Goal: Task Accomplishment & Management: Manage account settings

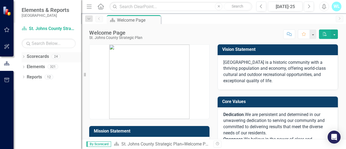
click at [24, 59] on div "Dropdown" at bounding box center [24, 57] width 4 height 5
click at [28, 68] on icon "Dropdown" at bounding box center [26, 66] width 4 height 3
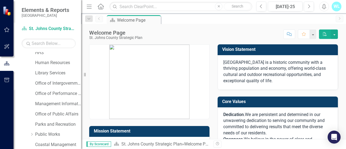
scroll to position [108, 0]
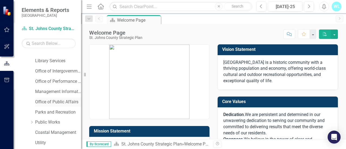
click at [45, 100] on link "Office of Public Affairs" at bounding box center [58, 102] width 46 height 6
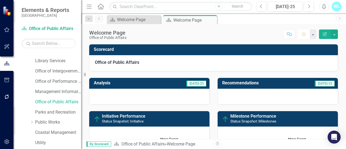
click at [305, 34] on icon "button" at bounding box center [304, 34] width 4 height 4
click at [336, 8] on div "WL" at bounding box center [337, 7] width 10 height 10
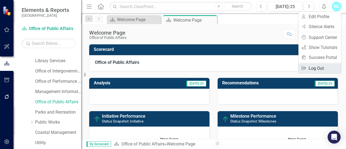
click at [322, 70] on link "Logout Log Out" at bounding box center [320, 68] width 43 height 10
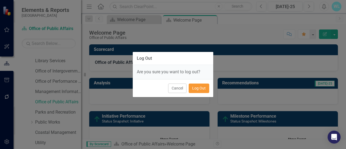
click at [200, 87] on button "Log Out" at bounding box center [199, 88] width 21 height 9
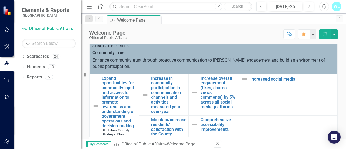
scroll to position [216, 0]
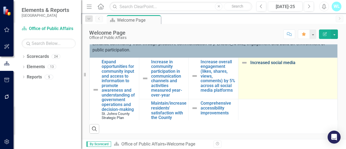
click at [278, 62] on link "Increased social media" at bounding box center [292, 62] width 84 height 5
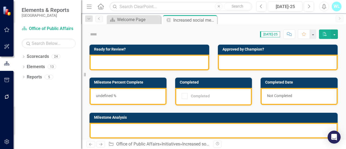
checkbox input "true"
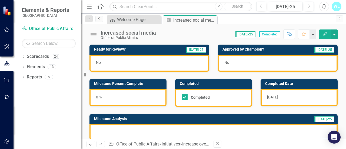
click at [100, 19] on icon "Previous" at bounding box center [99, 18] width 4 height 3
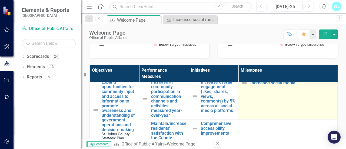
scroll to position [27, 0]
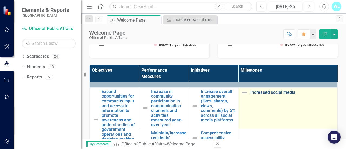
click at [267, 93] on link "Increased social media" at bounding box center [292, 92] width 84 height 5
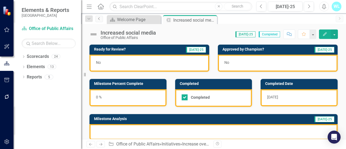
click at [100, 17] on icon "Previous" at bounding box center [99, 18] width 4 height 3
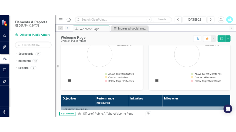
scroll to position [162, 0]
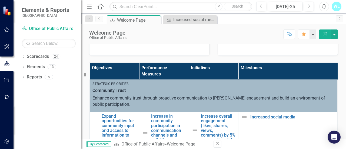
drag, startPoint x: 263, startPoint y: 66, endPoint x: 241, endPoint y: 67, distance: 22.7
click at [241, 67] on th "Milestones" at bounding box center [288, 71] width 99 height 17
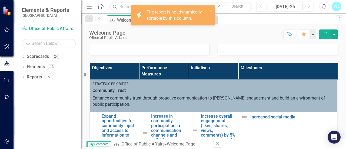
drag, startPoint x: 238, startPoint y: 68, endPoint x: 263, endPoint y: 66, distance: 24.4
click at [263, 66] on th "Milestones" at bounding box center [288, 71] width 99 height 17
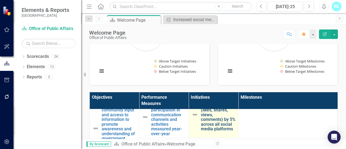
scroll to position [54, 0]
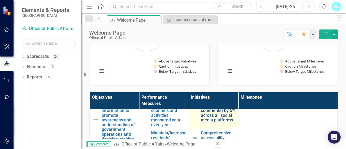
click at [219, 121] on link "Increase overall engagement (likes, shares, views, comments) by 5% across all s…" at bounding box center [218, 105] width 35 height 33
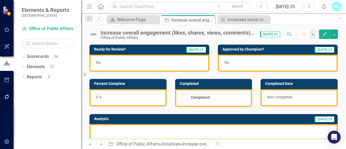
click at [255, 33] on div "Increase overall engagement (likes, shares, views, comments) by 5% across all s…" at bounding box center [178, 33] width 154 height 6
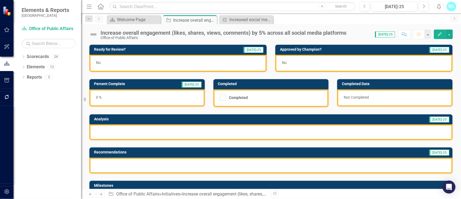
drag, startPoint x: 346, startPoint y: 1, endPoint x: 317, endPoint y: 19, distance: 34.4
click at [317, 19] on div "Scorecard Welcome Page Close Initiative Increase overall engagement (likes, sha…" at bounding box center [277, 19] width 343 height 9
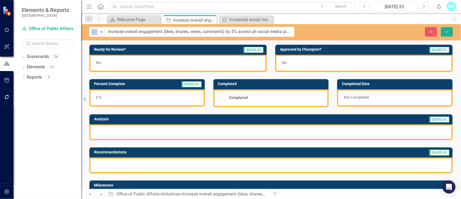
drag, startPoint x: 101, startPoint y: 31, endPoint x: 299, endPoint y: 31, distance: 198.3
click at [346, 32] on icon "Close" at bounding box center [431, 32] width 5 height 4
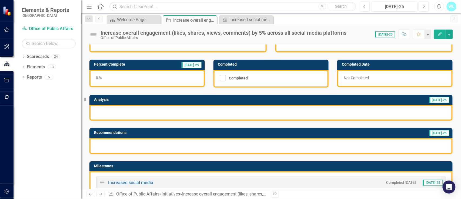
scroll to position [36, 0]
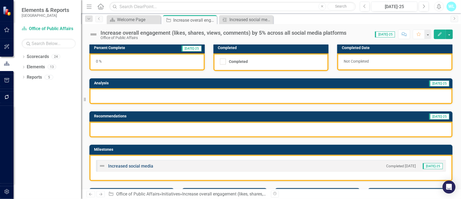
click at [130, 149] on link "Increased social media" at bounding box center [130, 165] width 45 height 5
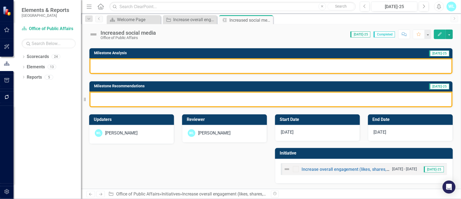
scroll to position [67, 0]
click at [346, 149] on link "Increase overall engagement (likes, shares, views, comments) by 5% across all s…" at bounding box center [402, 168] width 200 height 5
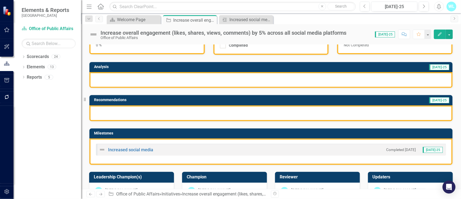
scroll to position [38, 0]
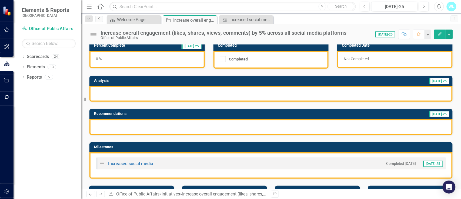
click at [100, 22] on link "Previous" at bounding box center [99, 19] width 8 height 6
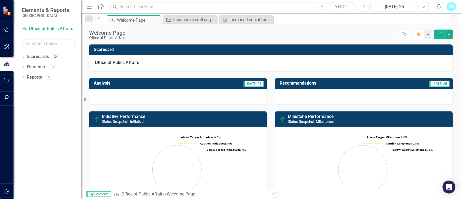
click at [100, 22] on link "Previous" at bounding box center [99, 19] width 8 height 6
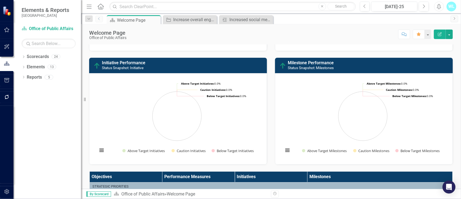
scroll to position [144, 0]
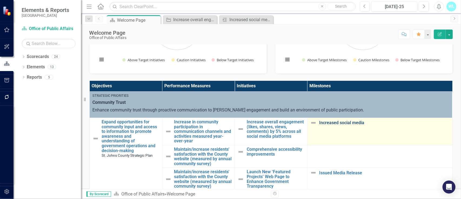
click at [341, 121] on link "Increased social media" at bounding box center [385, 122] width 130 height 5
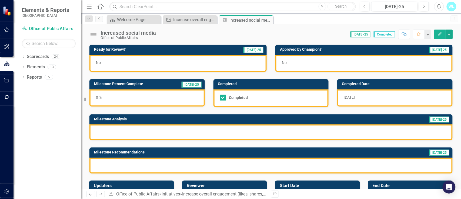
click at [145, 34] on div "Increased social media" at bounding box center [128, 33] width 55 height 6
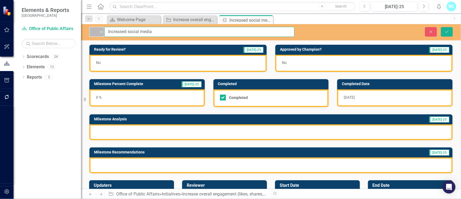
drag, startPoint x: 161, startPoint y: 31, endPoint x: 98, endPoint y: 30, distance: 63.0
click at [98, 30] on div "Not Defined Expand Increased social media" at bounding box center [192, 32] width 206 height 10
type input "Use themed highlights to maintain video story reels"
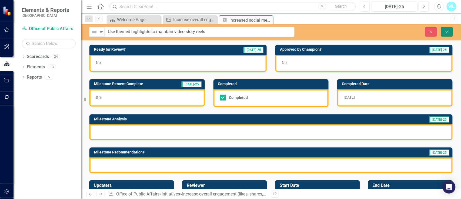
click at [346, 30] on icon "Save" at bounding box center [447, 32] width 5 height 4
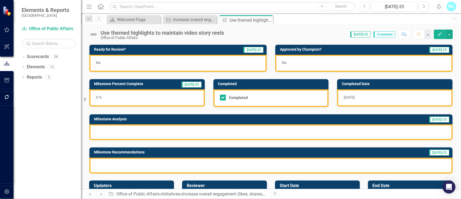
click at [171, 133] on div at bounding box center [272, 132] width 364 height 16
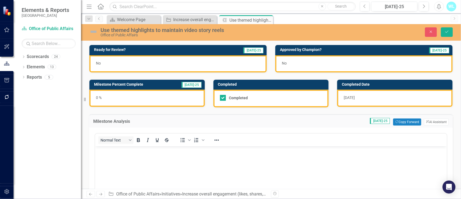
click at [148, 149] on p "Rich Text Area. Press ALT-0 for help." at bounding box center [270, 150] width 349 height 6
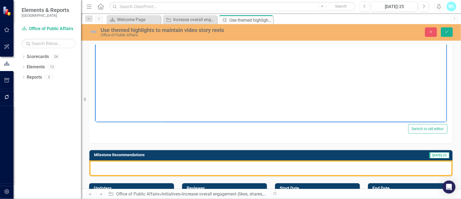
scroll to position [36, 0]
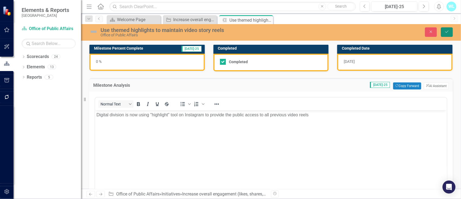
click at [346, 31] on icon "Save" at bounding box center [447, 32] width 5 height 4
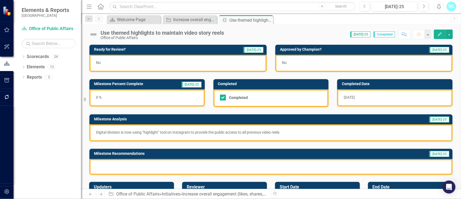
click at [132, 149] on div at bounding box center [272, 167] width 364 height 16
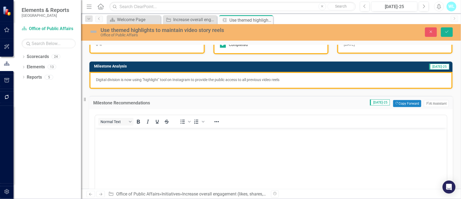
scroll to position [72, 0]
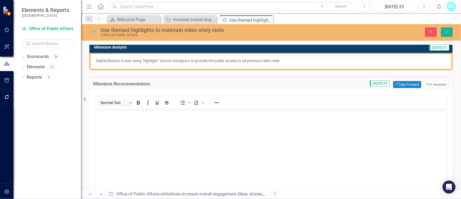
click at [143, 119] on body "Rich Text Area. Press ALT-0 for help." at bounding box center [271, 148] width 352 height 81
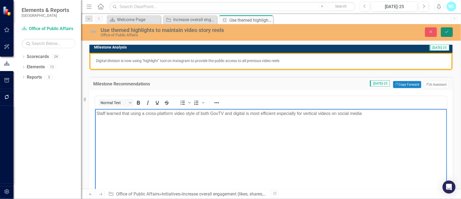
click at [346, 31] on icon "Save" at bounding box center [447, 32] width 5 height 4
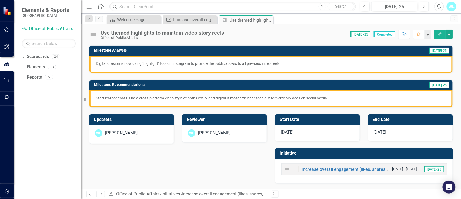
scroll to position [0, 0]
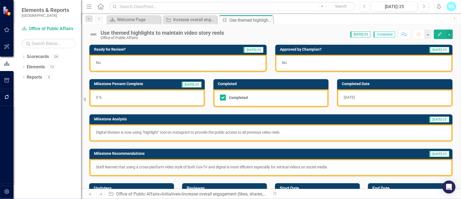
click at [125, 62] on div "No" at bounding box center [178, 63] width 177 height 17
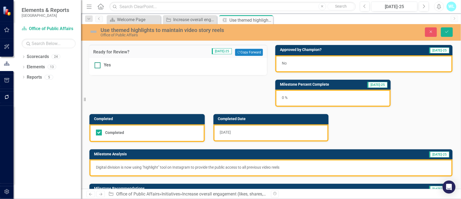
click at [98, 65] on input "Yes" at bounding box center [97, 64] width 4 height 4
checkbox input "true"
click at [346, 29] on button "Save" at bounding box center [447, 31] width 12 height 9
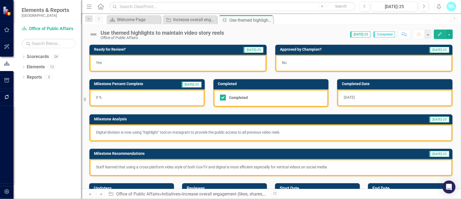
click at [303, 66] on div "No" at bounding box center [364, 63] width 177 height 17
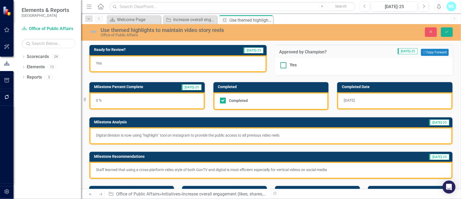
click at [282, 64] on input "Yes" at bounding box center [283, 64] width 4 height 4
checkbox input "true"
click at [346, 34] on button "Save" at bounding box center [447, 31] width 12 height 9
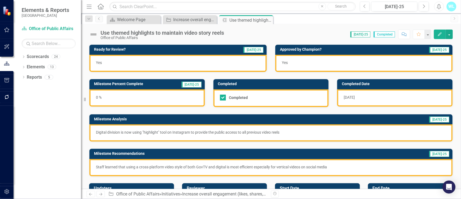
click at [150, 100] on div "0 %" at bounding box center [147, 97] width 115 height 17
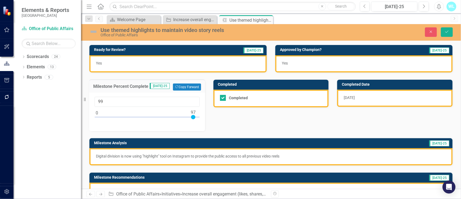
type input "100"
drag, startPoint x: 96, startPoint y: 117, endPoint x: 207, endPoint y: 119, distance: 110.9
click at [207, 119] on div "Milestone Percent Complete [DATE]-25 Copy Forward Copy Forward 100" at bounding box center [147, 101] width 124 height 58
click at [346, 32] on icon "Save" at bounding box center [447, 32] width 5 height 4
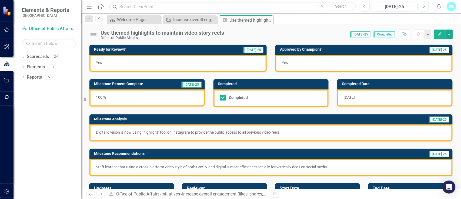
click at [99, 20] on icon "Previous" at bounding box center [99, 18] width 4 height 3
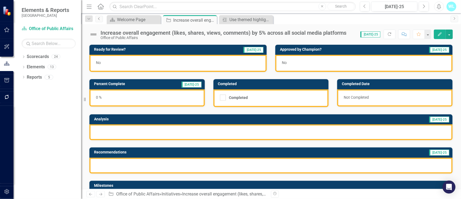
click at [100, 16] on link "Previous" at bounding box center [99, 19] width 8 height 6
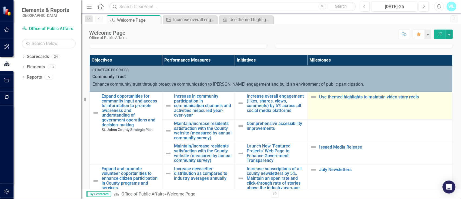
scroll to position [159, 0]
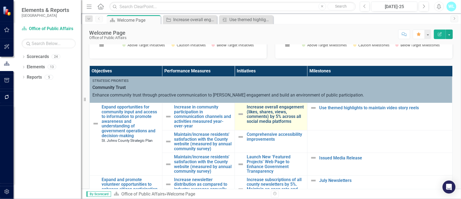
click at [280, 115] on link "Increase overall engagement (likes, shares, views, comments) by 5% across all s…" at bounding box center [276, 113] width 58 height 19
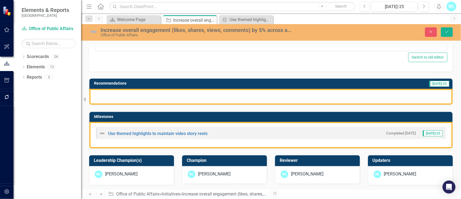
scroll to position [180, 0]
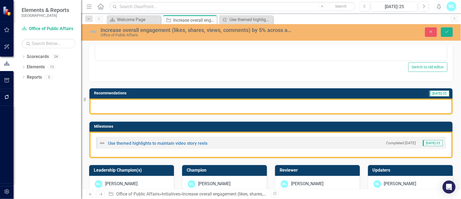
click at [275, 124] on h3 "Milestones" at bounding box center [272, 126] width 356 height 4
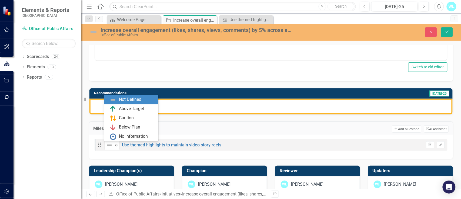
click at [115, 147] on icon "Expand" at bounding box center [116, 145] width 5 height 4
click at [136, 108] on div "Above Target" at bounding box center [131, 108] width 25 height 6
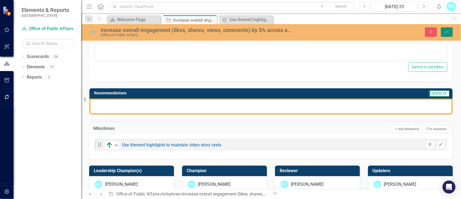
click at [346, 30] on icon "Save" at bounding box center [447, 32] width 5 height 4
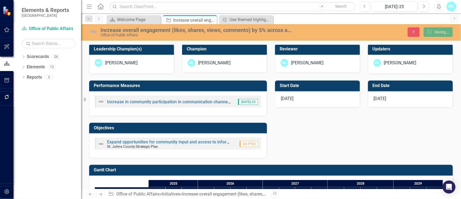
scroll to position [178, 0]
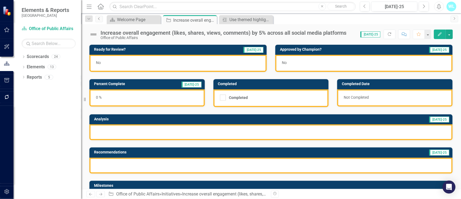
click at [100, 18] on icon "Previous" at bounding box center [99, 18] width 4 height 3
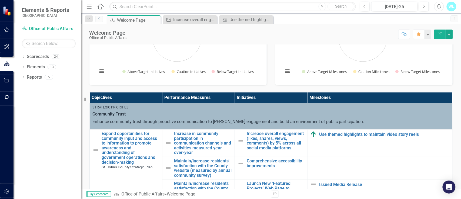
scroll to position [144, 0]
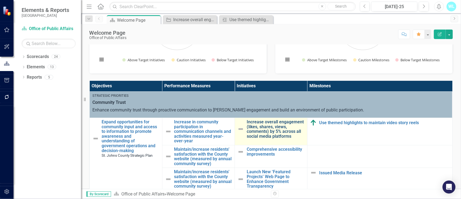
click at [262, 128] on link "Increase overall engagement (likes, shares, views, comments) by 5% across all s…" at bounding box center [276, 128] width 58 height 19
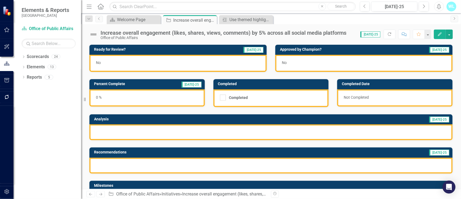
click at [158, 61] on div "No" at bounding box center [178, 63] width 177 height 17
click at [119, 63] on div "No" at bounding box center [178, 63] width 177 height 17
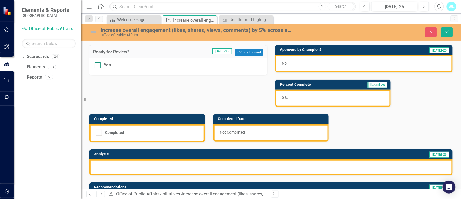
click at [107, 64] on div "Yes" at bounding box center [107, 65] width 7 height 6
click at [98, 64] on input "Yes" at bounding box center [97, 64] width 4 height 4
checkbox input "true"
click at [346, 31] on icon "Save" at bounding box center [447, 32] width 5 height 4
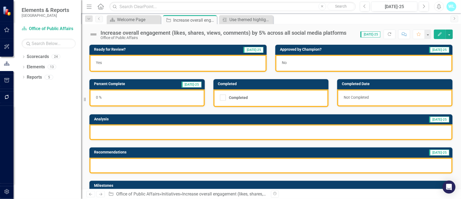
click at [324, 61] on div "No" at bounding box center [364, 63] width 177 height 17
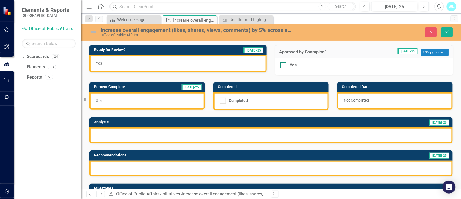
click at [290, 63] on div "Yes" at bounding box center [293, 65] width 7 height 6
click at [284, 63] on input "Yes" at bounding box center [283, 64] width 4 height 4
checkbox input "true"
click at [346, 32] on icon "Save" at bounding box center [447, 32] width 5 height 4
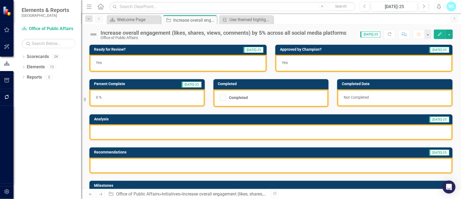
click at [154, 97] on div "0 %" at bounding box center [147, 97] width 115 height 17
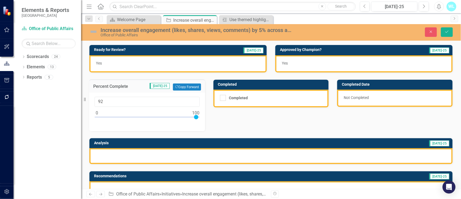
type input "100"
drag, startPoint x: 97, startPoint y: 116, endPoint x: 206, endPoint y: 119, distance: 109.3
click at [206, 119] on div "Percent Complete [DATE]-25 Copy Forward Copy Forward 100" at bounding box center [147, 101] width 124 height 58
click at [346, 32] on icon "Save" at bounding box center [447, 32] width 5 height 4
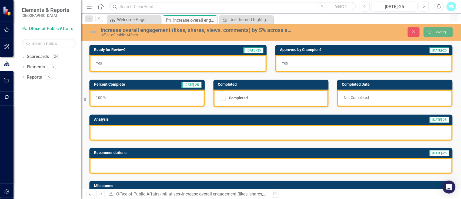
click at [275, 93] on div "Completed" at bounding box center [271, 99] width 115 height 18
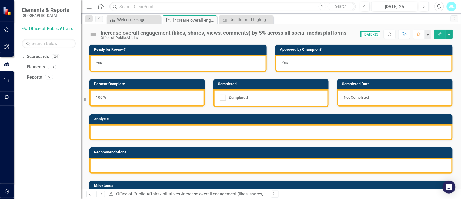
click at [238, 97] on div "Completed" at bounding box center [238, 97] width 19 height 0
click at [224, 97] on input "Completed" at bounding box center [222, 96] width 4 height 4
click at [238, 97] on div "Completed" at bounding box center [238, 97] width 19 height 0
click at [224, 97] on input "Completed" at bounding box center [222, 96] width 4 height 4
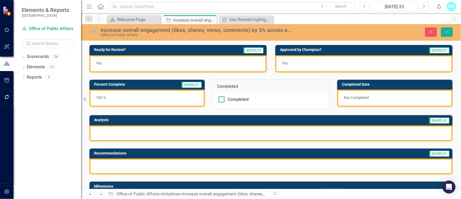
click at [233, 99] on div "Completed" at bounding box center [238, 99] width 21 height 0
click at [222, 98] on input "Completed" at bounding box center [221, 98] width 4 height 4
checkbox input "true"
click at [346, 29] on button "Save" at bounding box center [447, 31] width 12 height 9
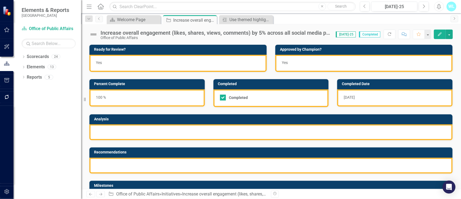
click at [119, 129] on div at bounding box center [272, 132] width 364 height 16
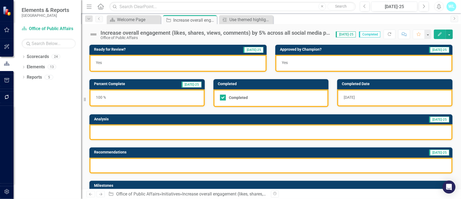
click at [119, 129] on div at bounding box center [272, 132] width 364 height 16
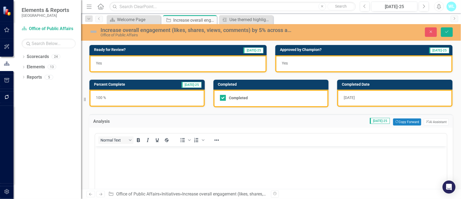
click at [118, 149] on body "Rich Text Area. Press ALT-0 for help." at bounding box center [271, 186] width 352 height 81
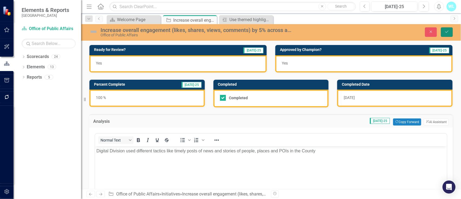
click at [346, 31] on icon "Save" at bounding box center [447, 32] width 5 height 4
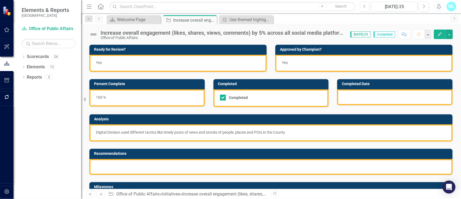
click at [135, 149] on div at bounding box center [272, 167] width 364 height 16
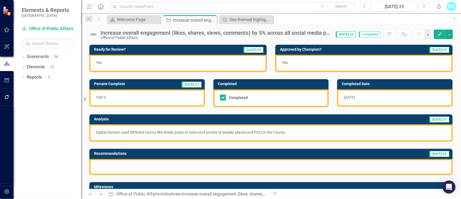
click at [135, 149] on div at bounding box center [272, 167] width 364 height 16
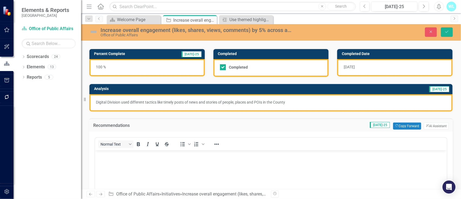
scroll to position [72, 0]
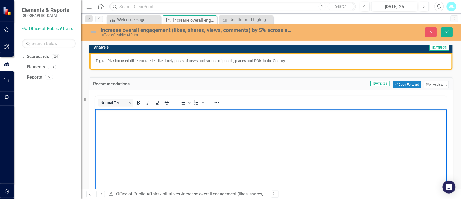
click at [137, 123] on body "Rich Text Area. Press ALT-0 for help." at bounding box center [271, 148] width 352 height 81
click at [139, 111] on p "Continue a 3x a day p[ost pace to sustain followers and authentic content" at bounding box center [270, 113] width 349 height 6
drag, startPoint x: 235, startPoint y: 217, endPoint x: 127, endPoint y: 122, distance: 143.5
click at [124, 127] on body "Continue a 3x a day p[ost pace to sustain followers and authentic content" at bounding box center [271, 148] width 352 height 81
click at [140, 113] on p "Continue a 3x a day p[ost pace to sustain followers and authentic content" at bounding box center [270, 113] width 349 height 6
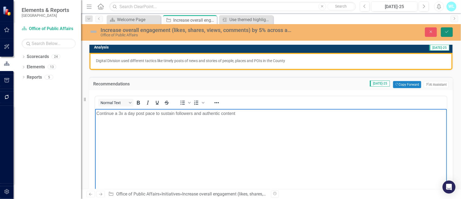
click at [346, 28] on button "Save" at bounding box center [447, 31] width 12 height 9
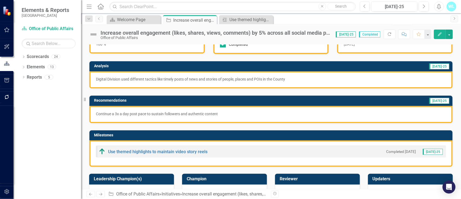
scroll to position [0, 0]
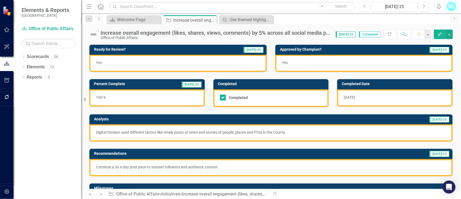
click at [98, 16] on link "Previous" at bounding box center [99, 19] width 8 height 6
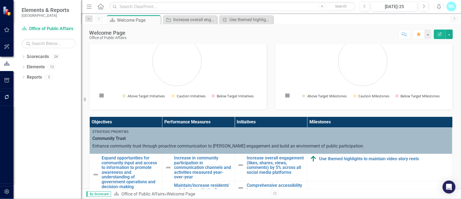
scroll to position [5, 0]
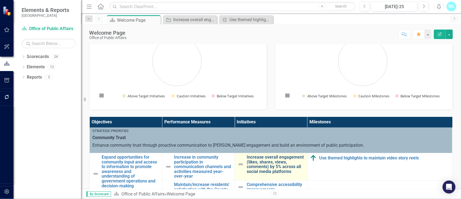
click at [250, 149] on link "Increase overall engagement (likes, shares, views, comments) by 5% across all s…" at bounding box center [276, 163] width 58 height 19
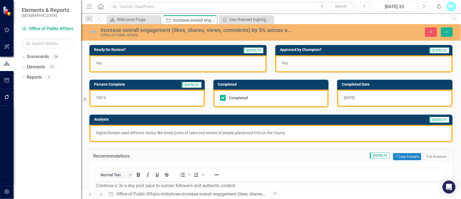
click at [94, 33] on img at bounding box center [93, 31] width 9 height 9
click at [93, 31] on img at bounding box center [93, 31] width 9 height 9
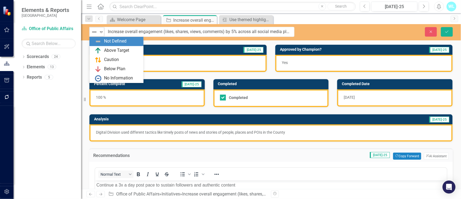
click at [101, 32] on icon "Expand" at bounding box center [101, 32] width 5 height 4
click at [108, 48] on div "Above Target" at bounding box center [116, 50] width 25 height 6
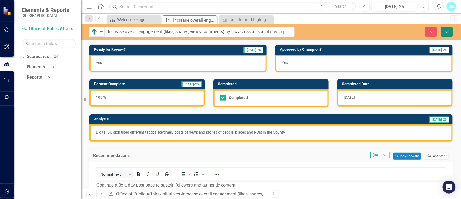
click at [346, 30] on icon "Save" at bounding box center [447, 32] width 5 height 4
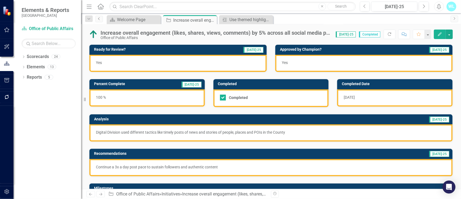
click at [100, 18] on icon "Previous" at bounding box center [99, 18] width 4 height 3
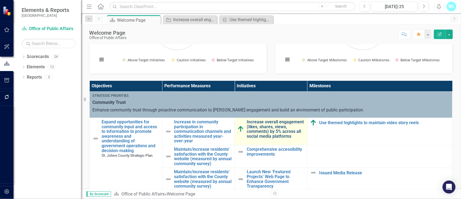
scroll to position [5, 0]
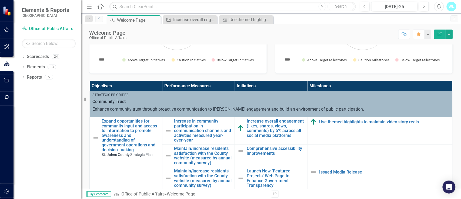
click at [346, 67] on rect "Interactive chart" at bounding box center [363, 27] width 164 height 81
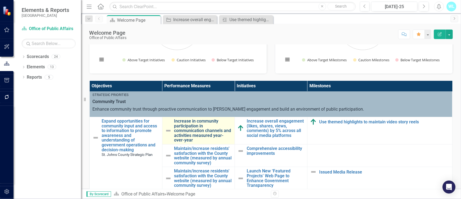
click at [199, 130] on link "Increase in community participation in communication channels and activities me…" at bounding box center [203, 130] width 58 height 24
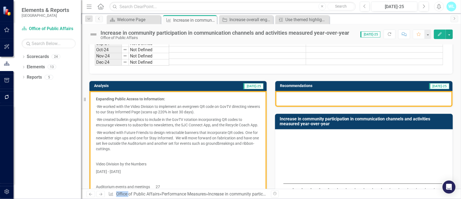
scroll to position [72, 0]
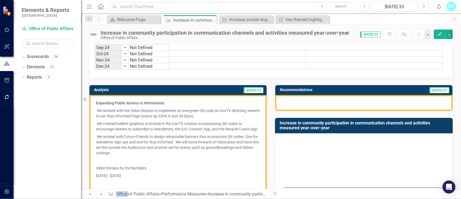
click at [346, 149] on rect "Interactive chart" at bounding box center [363, 177] width 164 height 81
click at [98, 18] on icon "Previous" at bounding box center [99, 18] width 4 height 3
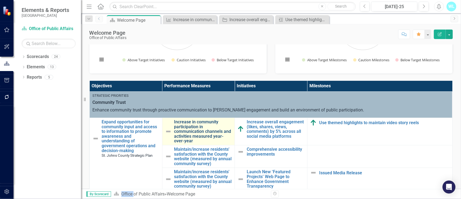
scroll to position [5, 0]
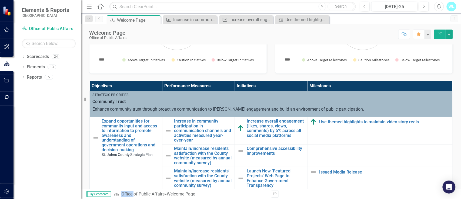
click at [346, 72] on div "Loading... Chart Pie chart with 3 slices. Milestone Performance (Chart Type: Pi…" at bounding box center [364, 27] width 178 height 91
click at [133, 137] on link "Expand opportunities for community input and access to information to promote a…" at bounding box center [131, 134] width 58 height 33
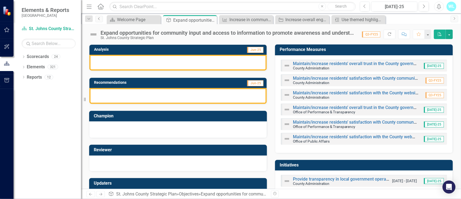
click at [99, 17] on icon "Previous" at bounding box center [99, 18] width 4 height 3
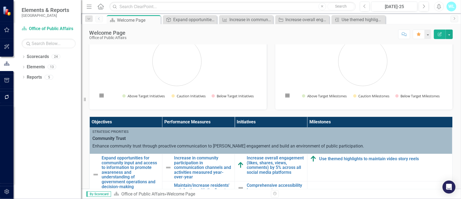
scroll to position [144, 0]
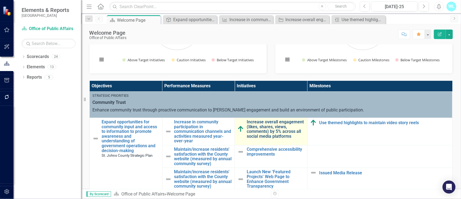
click at [269, 129] on link "Increase overall engagement (likes, shares, views, comments) by 5% across all s…" at bounding box center [276, 128] width 58 height 19
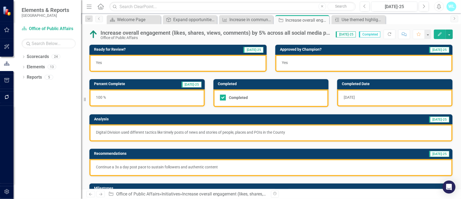
drag, startPoint x: 289, startPoint y: 130, endPoint x: 254, endPoint y: 135, distance: 35.0
click at [254, 135] on p "Digital Division used different tactics like timely posts of news and stories o…" at bounding box center [271, 131] width 351 height 5
click at [290, 132] on p "Digital Division used different tactics like timely posts of news and stories o…" at bounding box center [271, 131] width 351 height 5
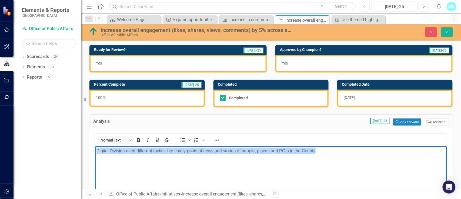
drag, startPoint x: 319, startPoint y: 151, endPoint x: 94, endPoint y: 161, distance: 225.5
click at [95, 149] on html "Digital Division used different tactics like timely posts of news and stories o…" at bounding box center [271, 186] width 352 height 81
copy p "Digital Division used different tactics like timely posts of news and stories o…"
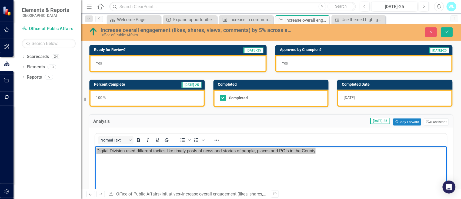
click at [93, 32] on img at bounding box center [93, 31] width 9 height 9
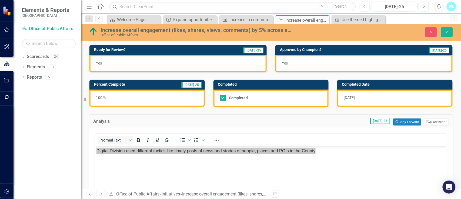
click at [93, 32] on img at bounding box center [93, 31] width 9 height 9
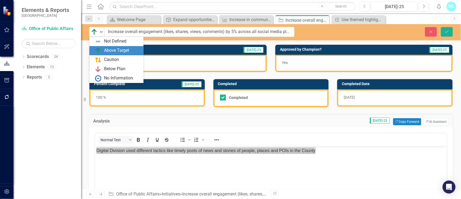
click at [92, 32] on img at bounding box center [94, 32] width 6 height 6
click at [99, 31] on icon "Expand" at bounding box center [101, 32] width 5 height 4
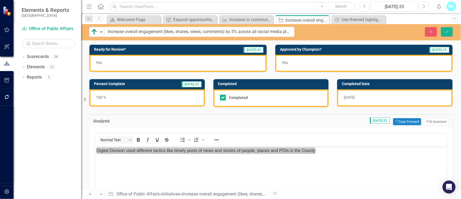
click at [346, 27] on div "Above Target Expand Increase overall engagement (likes, shares, views, comments…" at bounding box center [271, 32] width 380 height 10
click at [346, 34] on button "Save" at bounding box center [447, 31] width 12 height 9
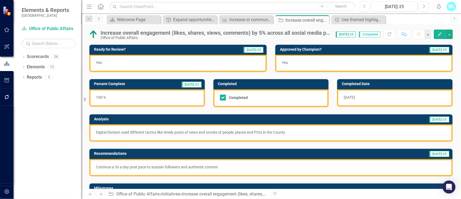
click at [100, 21] on link "Previous" at bounding box center [99, 19] width 8 height 6
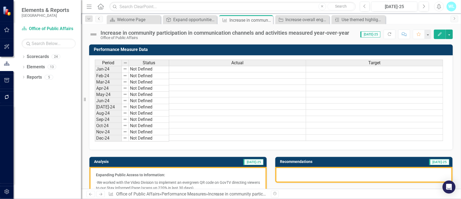
click at [100, 19] on icon "Previous" at bounding box center [99, 18] width 4 height 3
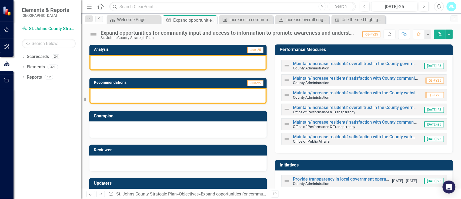
click at [100, 19] on icon "Previous" at bounding box center [99, 18] width 4 height 3
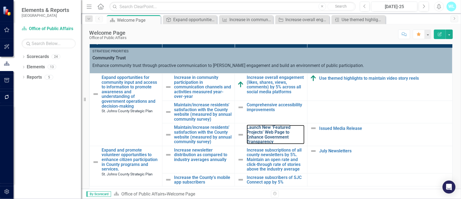
scroll to position [180, 0]
